Goal: Information Seeking & Learning: Learn about a topic

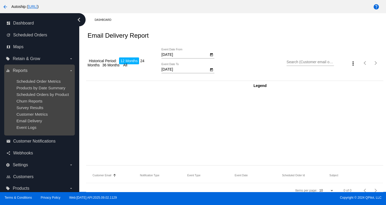
click at [48, 98] on ul "Scheduled Order Metrics Products by Date Summary Scheduled Orders by Product Ch…" at bounding box center [39, 104] width 67 height 59
click at [48, 97] on ul "Scheduled Order Metrics Products by Date Summary Scheduled Orders by Product Ch…" at bounding box center [39, 104] width 67 height 59
click at [44, 83] on span "Scheduled Order Metrics" at bounding box center [38, 81] width 44 height 4
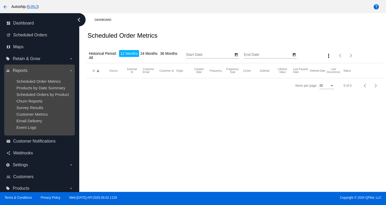
click at [47, 91] on ul "Scheduled Order Metrics Products by Date Summary Scheduled Orders by Product Ch…" at bounding box center [39, 104] width 67 height 59
click at [50, 94] on span "Scheduled Orders by Product" at bounding box center [42, 94] width 52 height 4
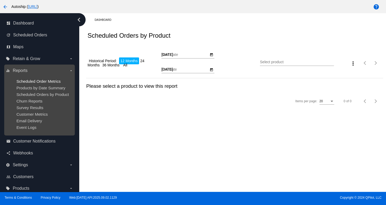
click at [46, 80] on span "Scheduled Order Metrics" at bounding box center [38, 81] width 44 height 4
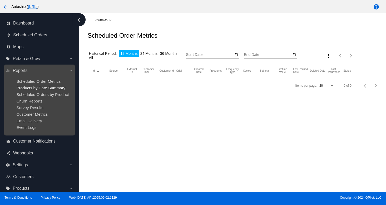
click at [50, 87] on div "dashboard Dashboard update Scheduled Orders map Maps local_offer Retain & Grow …" at bounding box center [193, 102] width 386 height 178
type input "[DATE]"
click at [27, 111] on ul "Scheduled Order Metrics Products by Date Summary Scheduled Orders by Product Ch…" at bounding box center [39, 104] width 67 height 59
click at [35, 115] on span "Customer Metrics" at bounding box center [31, 114] width 31 height 4
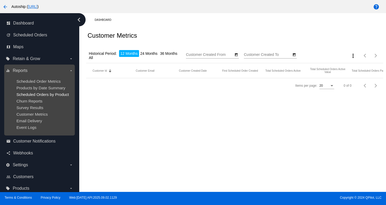
click at [26, 93] on span "Scheduled Orders by Product" at bounding box center [42, 94] width 52 height 4
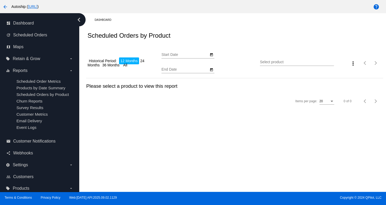
type input "[DATE]"
click at [280, 113] on div "Dashboard Scheduled Orders by Product Historical Period: 12 Months 24 Months 36…" at bounding box center [232, 102] width 307 height 178
drag, startPoint x: 108, startPoint y: 149, endPoint x: 97, endPoint y: 127, distance: 24.1
click at [105, 139] on div "Dashboard Scheduled Orders by Product Historical Period: 12 Months 24 Months 36…" at bounding box center [232, 102] width 307 height 178
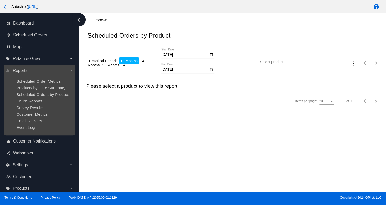
click at [23, 98] on ul "Scheduled Order Metrics Products by Date Summary Scheduled Orders by Product Ch…" at bounding box center [39, 104] width 67 height 59
click at [34, 97] on ul "Scheduled Order Metrics Products by Date Summary Scheduled Orders by Product Ch…" at bounding box center [39, 104] width 67 height 59
click at [34, 93] on span "Scheduled Orders by Product" at bounding box center [42, 94] width 52 height 4
click at [34, 87] on span "Products by Date Summary" at bounding box center [40, 87] width 49 height 4
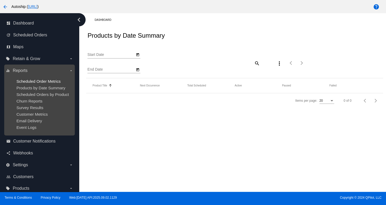
type input "[DATE]"
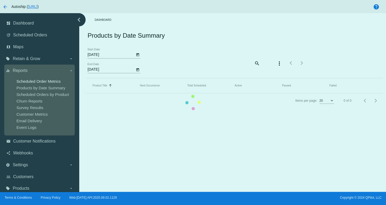
click at [86, 82] on mat-table "Product Title Sorted by Title ascending Next Occurrence Total Scheduled Active …" at bounding box center [234, 85] width 296 height 15
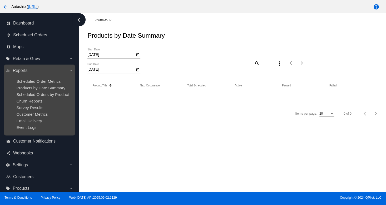
click at [33, 135] on div "equalizer Reports arrow_drop_down Scheduled Order Metrics Products by Date Summ…" at bounding box center [39, 99] width 70 height 71
click at [23, 114] on span "Customer Metrics" at bounding box center [31, 114] width 31 height 4
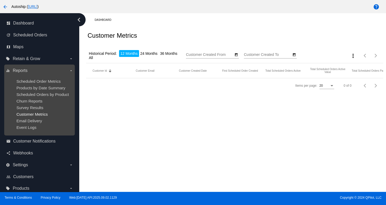
type input "[DATE]"
click at [41, 89] on span "Products by Date Summary" at bounding box center [40, 87] width 49 height 4
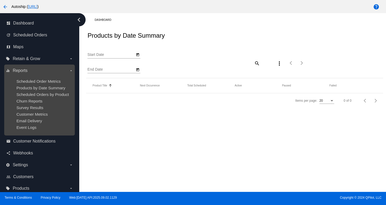
type input "[DATE]"
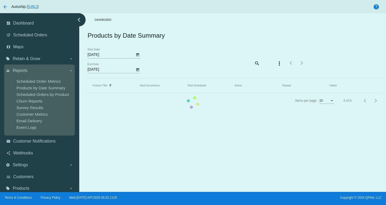
click at [86, 78] on mat-table "Product Title Sorted by Title ascending Next Occurrence Total Scheduled Active …" at bounding box center [234, 85] width 296 height 15
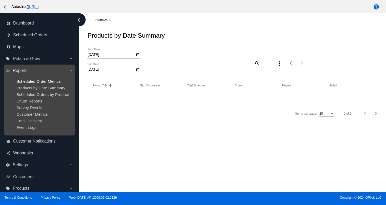
click at [41, 81] on span "Scheduled Order Metrics" at bounding box center [38, 81] width 44 height 4
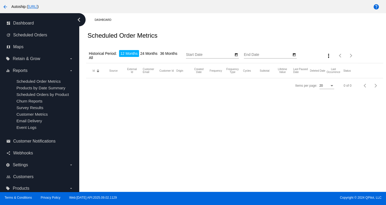
type input "[DATE]"
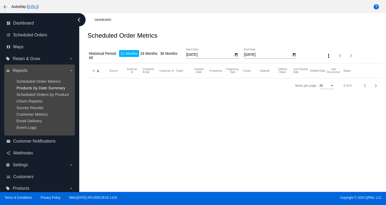
click at [37, 90] on span "Products by Date Summary" at bounding box center [40, 87] width 49 height 4
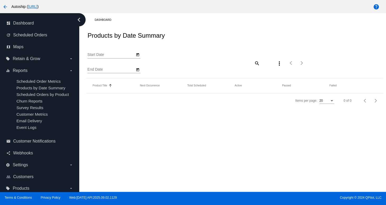
type input "[DATE]"
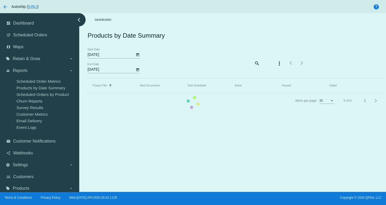
click at [86, 93] on mat-table "Product Title Sorted by Title ascending Next Occurrence Total Scheduled Active …" at bounding box center [234, 85] width 296 height 15
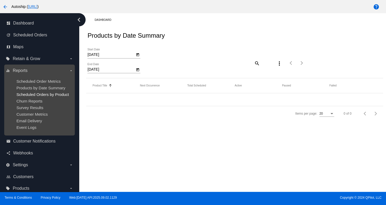
click at [26, 93] on span "Scheduled Orders by Product" at bounding box center [42, 94] width 52 height 4
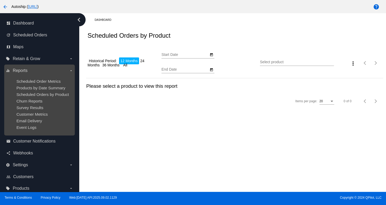
click at [36, 84] on ul "Scheduled Order Metrics Products by Date Summary Scheduled Orders by Product Ch…" at bounding box center [39, 104] width 67 height 59
type input "[DATE]"
click at [35, 91] on ul "Scheduled Order Metrics Products by Date Summary Scheduled Orders by Product Ch…" at bounding box center [39, 104] width 67 height 59
click at [40, 121] on span "Email Delivery" at bounding box center [29, 120] width 26 height 4
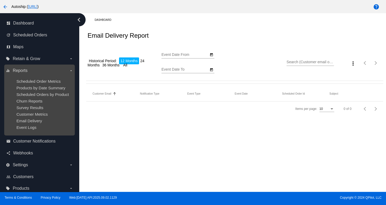
click at [27, 84] on ul "Scheduled Order Metrics Products by Date Summary Scheduled Orders by Product Ch…" at bounding box center [39, 104] width 67 height 59
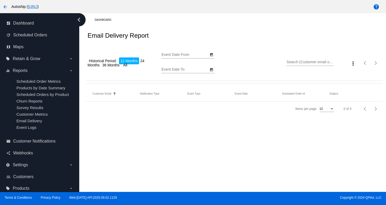
type input "[DATE]"
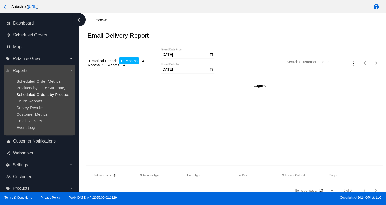
click at [48, 93] on span "Scheduled Orders by Product" at bounding box center [42, 94] width 52 height 4
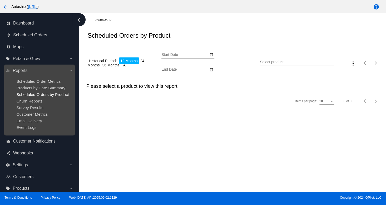
type input "[DATE]"
drag, startPoint x: 23, startPoint y: 105, endPoint x: 43, endPoint y: 105, distance: 20.3
click at [28, 105] on ul "Scheduled Order Metrics Products by Date Summary Scheduled Orders by Product Ch…" at bounding box center [39, 104] width 67 height 59
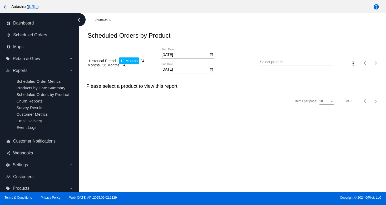
click at [265, 174] on div "Dashboard Scheduled Orders by Product Historical Period: 12 Months 24 Months 36…" at bounding box center [232, 102] width 307 height 178
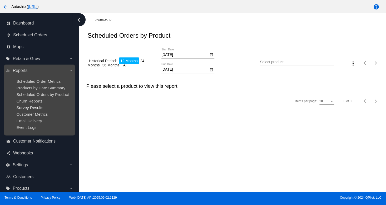
click at [33, 110] on span "Survey Results" at bounding box center [29, 107] width 27 height 4
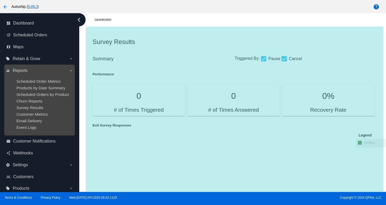
click at [29, 97] on ul "Scheduled Order Metrics Products by Date Summary Scheduled Orders by Product Ch…" at bounding box center [39, 104] width 67 height 59
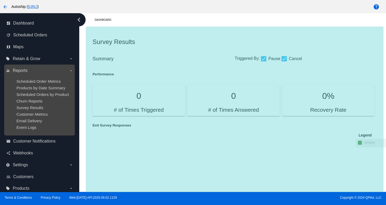
click at [20, 64] on div "equalizer Reports arrow_drop_down Scheduled Order Metrics Products by Date Summ…" at bounding box center [39, 99] width 70 height 71
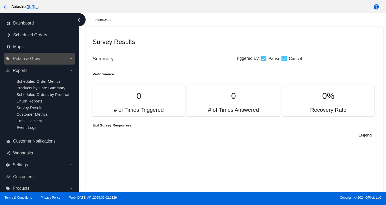
click at [20, 58] on span "Retain & Grow" at bounding box center [26, 58] width 27 height 5
click at [0, 0] on input "local_offer Retain & Grow arrow_drop_down" at bounding box center [0, 0] width 0 height 0
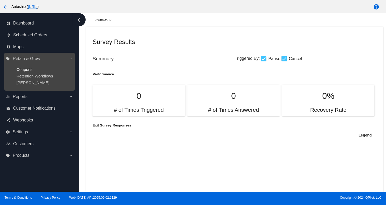
click at [21, 69] on span "Coupons" at bounding box center [24, 69] width 16 height 4
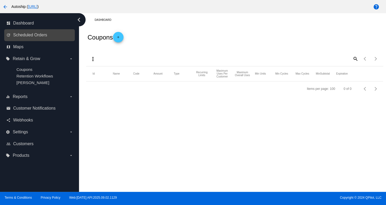
click at [26, 30] on div "update Scheduled Orders" at bounding box center [39, 35] width 70 height 12
click at [42, 34] on span "Scheduled Orders" at bounding box center [30, 35] width 34 height 5
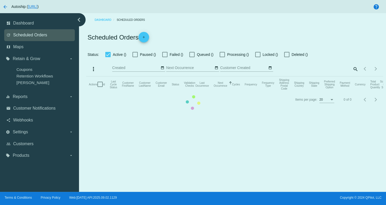
checkbox input "false"
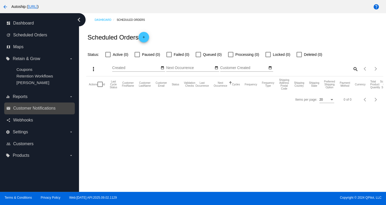
click at [33, 104] on div "email Customer Notifications" at bounding box center [39, 108] width 70 height 12
click at [37, 109] on span "Customer Notifications" at bounding box center [34, 108] width 42 height 5
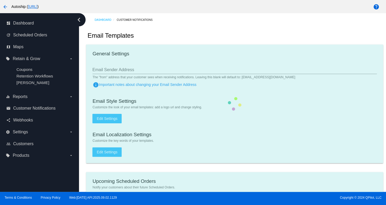
checkbox input "true"
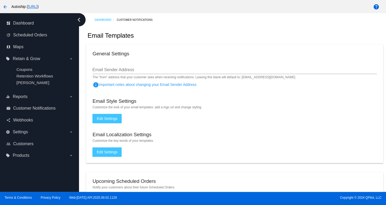
click at [225, 62] on div "Email Sender Address" at bounding box center [234, 68] width 284 height 12
click at [39, 42] on div "map Maps" at bounding box center [39, 47] width 70 height 12
click at [38, 36] on span "Scheduled Orders" at bounding box center [30, 35] width 34 height 5
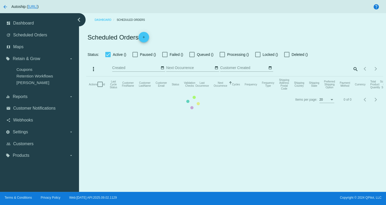
checkbox input "false"
click at [86, 76] on mat-table "Actions Id Last Cycle Status Customer FirstName Customer LastName Customer Emai…" at bounding box center [234, 84] width 296 height 16
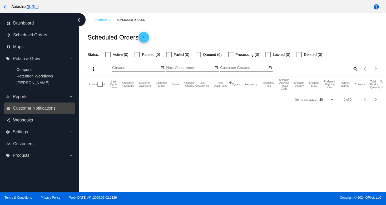
click at [20, 105] on link "email Customer Notifications" at bounding box center [39, 108] width 67 height 8
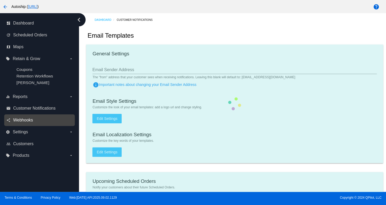
click at [32, 122] on span "Webhooks" at bounding box center [23, 120] width 20 height 5
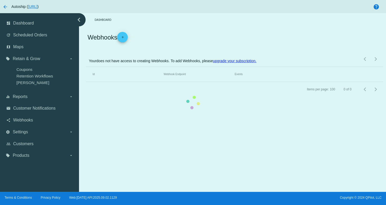
click at [86, 82] on mat-table "Id Webhook Endpoint Events" at bounding box center [234, 74] width 296 height 15
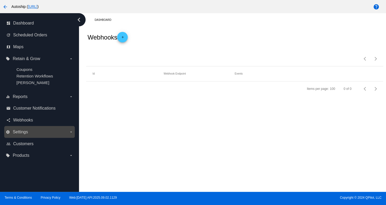
click at [19, 126] on div "settings Settings arrow_drop_down" at bounding box center [39, 132] width 70 height 12
click at [23, 136] on label "settings Settings arrow_drop_down" at bounding box center [39, 132] width 67 height 8
click at [0, 0] on input "settings Settings arrow_drop_down" at bounding box center [0, 0] width 0 height 0
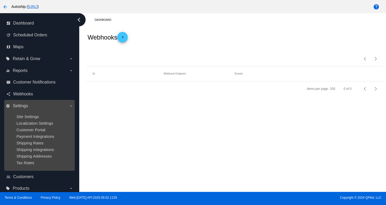
click at [25, 139] on ul "Site Settings Localization Settings Customer Portal Payment Integrations Shippi…" at bounding box center [39, 139] width 67 height 59
click at [27, 131] on span "Customer Portal" at bounding box center [30, 129] width 29 height 4
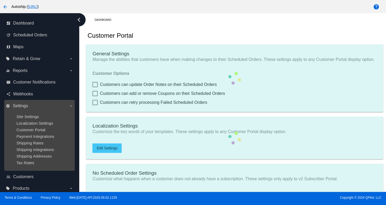
click at [28, 125] on div "Localization Settings" at bounding box center [43, 123] width 54 height 4
click at [34, 120] on ul "Site Settings Localization Settings Customer Portal Payment Integrations Shippi…" at bounding box center [39, 139] width 67 height 59
type input "Create a Subscription"
type input "[URL]"
type input "1"
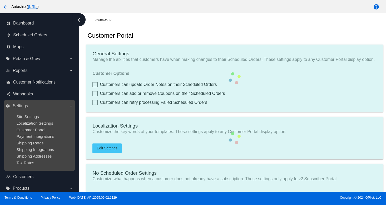
type input "20"
type input "500"
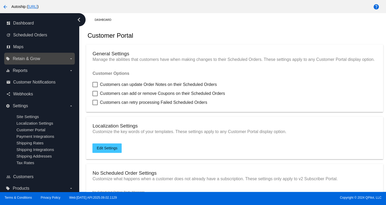
click at [19, 61] on label "local_offer Retain & Grow arrow_drop_down" at bounding box center [39, 58] width 67 height 8
click at [0, 0] on input "local_offer Retain & Grow arrow_drop_down" at bounding box center [0, 0] width 0 height 0
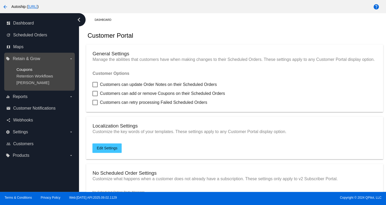
click at [17, 71] on span "Coupons" at bounding box center [24, 69] width 16 height 4
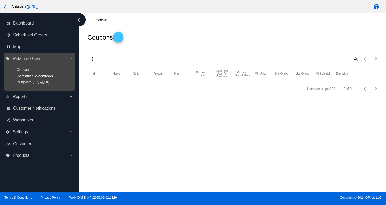
click at [22, 77] on span "Retention Workflows" at bounding box center [34, 76] width 37 height 4
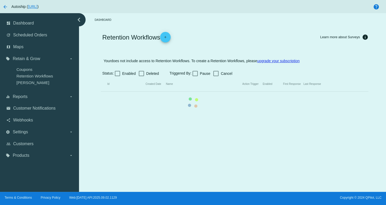
drag, startPoint x: 22, startPoint y: 77, endPoint x: 22, endPoint y: 87, distance: 9.5
click at [101, 87] on mat-table "Id Created Date Name Action Trigger Enabled First Response Last Response" at bounding box center [234, 84] width 267 height 15
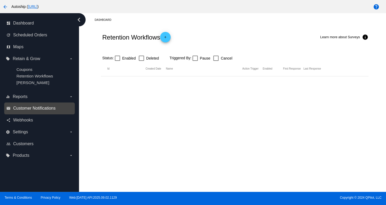
click at [20, 106] on link "email Customer Notifications" at bounding box center [39, 108] width 67 height 8
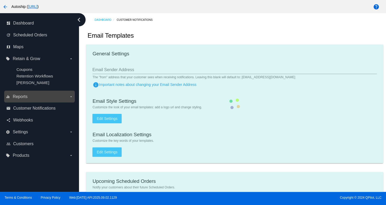
click at [14, 94] on label "equalizer Reports arrow_drop_down" at bounding box center [39, 96] width 67 height 8
click at [0, 0] on input "equalizer Reports arrow_drop_down" at bounding box center [0, 0] width 0 height 0
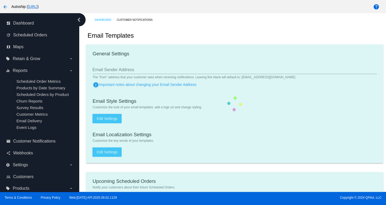
checkbox input "true"
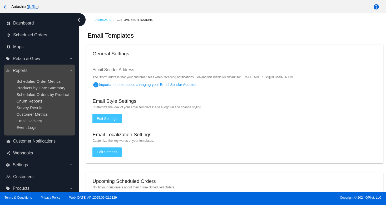
click at [29, 101] on span "Churn Reports" at bounding box center [29, 101] width 26 height 4
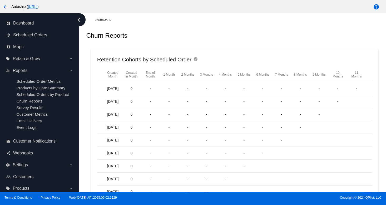
click at [262, 38] on div "Churn Reports" at bounding box center [234, 36] width 296 height 18
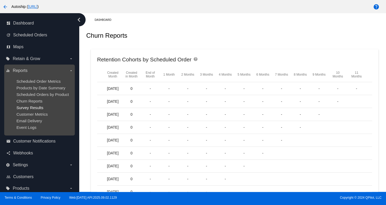
click at [22, 106] on span "Survey Results" at bounding box center [29, 107] width 27 height 4
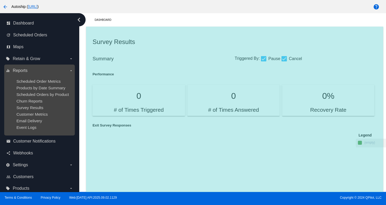
click at [36, 133] on ul "Scheduled Order Metrics Products by Date Summary Scheduled Orders by Product Ch…" at bounding box center [39, 104] width 67 height 59
